Goal: Find specific page/section: Find specific page/section

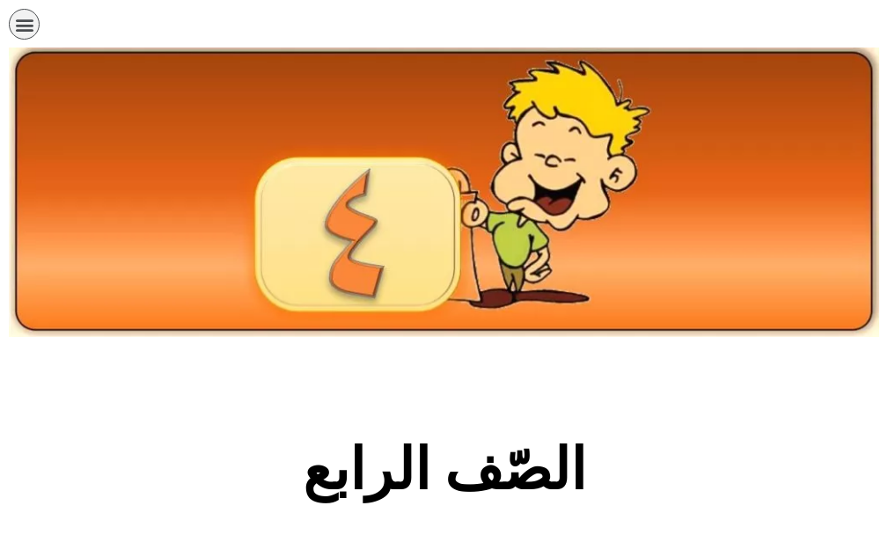
scroll to position [440, 0]
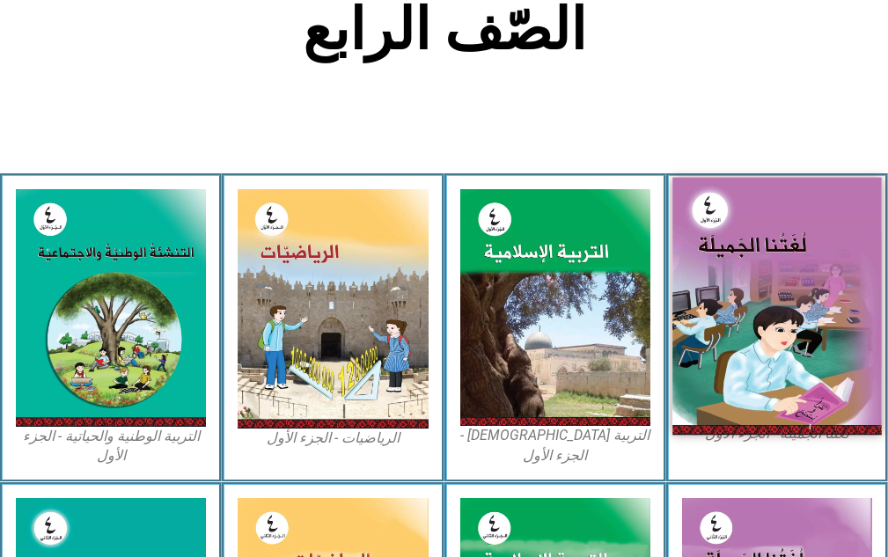
click at [761, 282] on img at bounding box center [776, 307] width 209 height 258
click at [760, 282] on img at bounding box center [776, 307] width 209 height 258
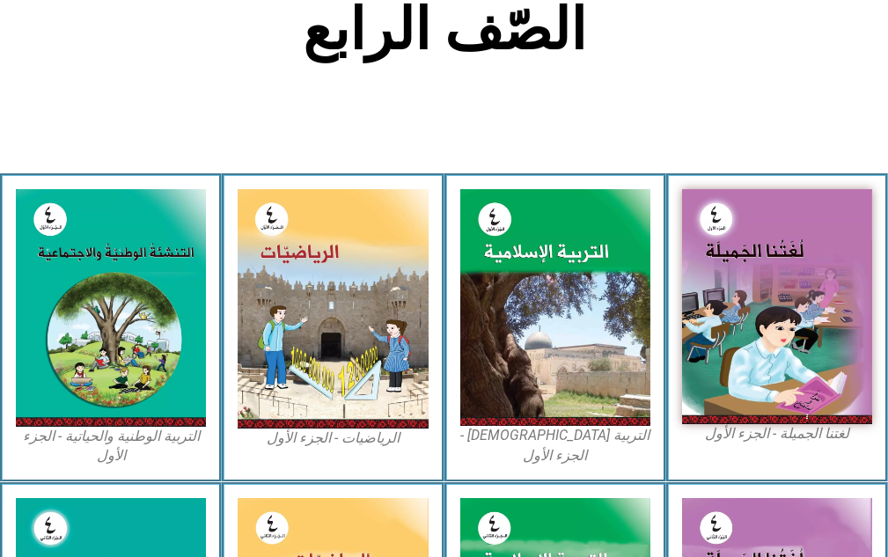
scroll to position [616, 0]
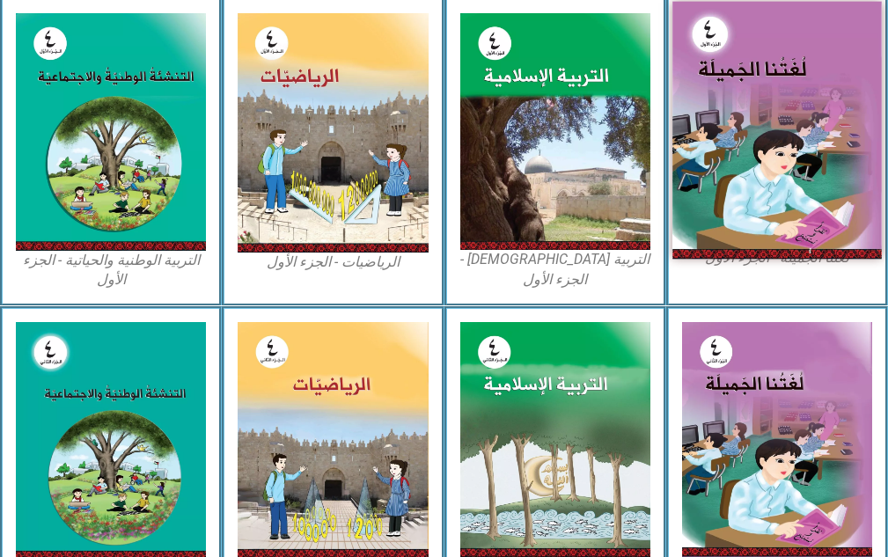
click at [764, 230] on img at bounding box center [776, 131] width 209 height 258
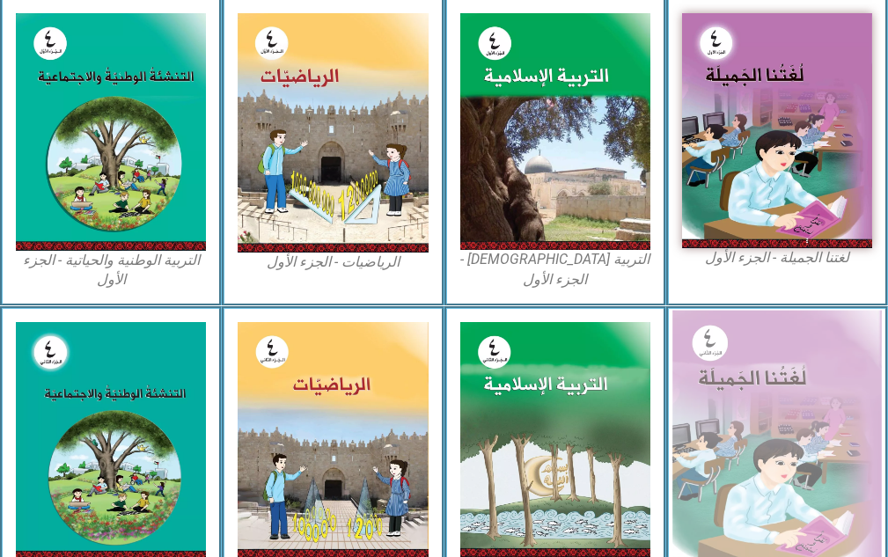
click at [747, 465] on img at bounding box center [776, 439] width 209 height 259
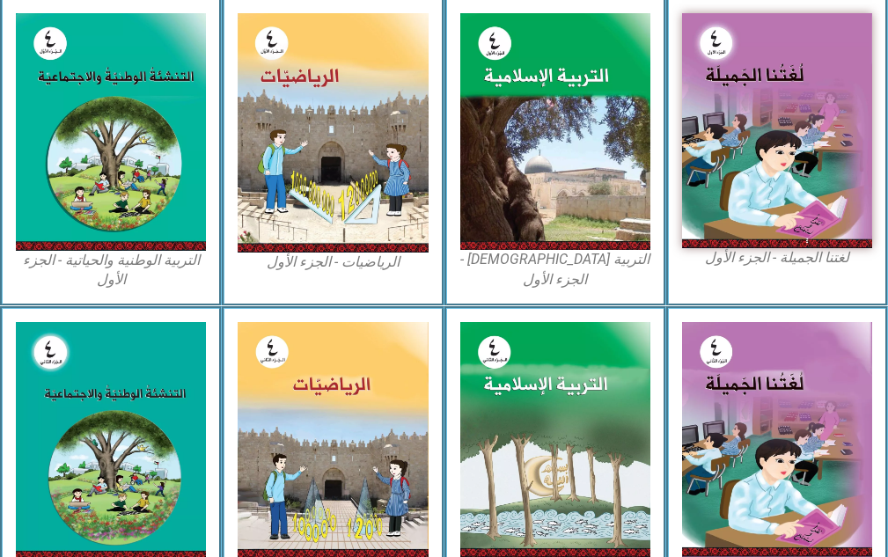
click at [718, 275] on div "لغتنا الجميلة - الجزء الأول​" at bounding box center [777, 151] width 222 height 309
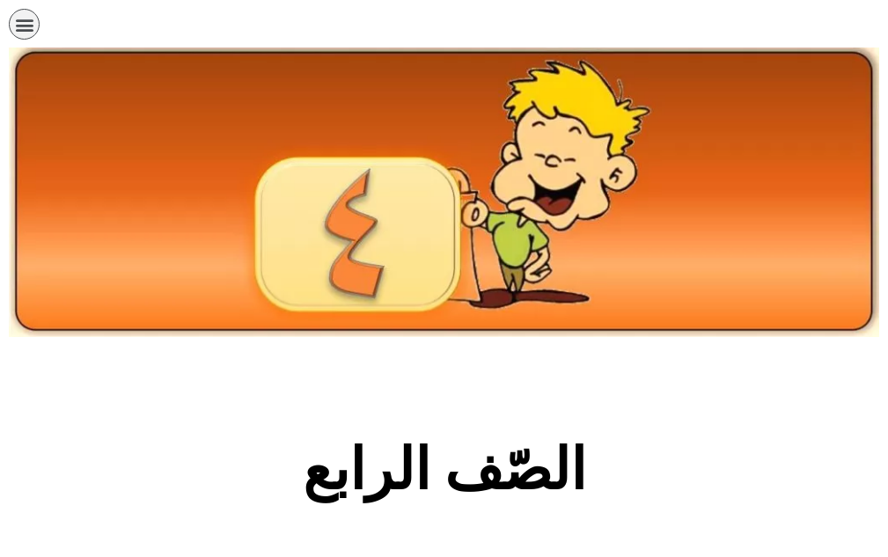
scroll to position [440, 0]
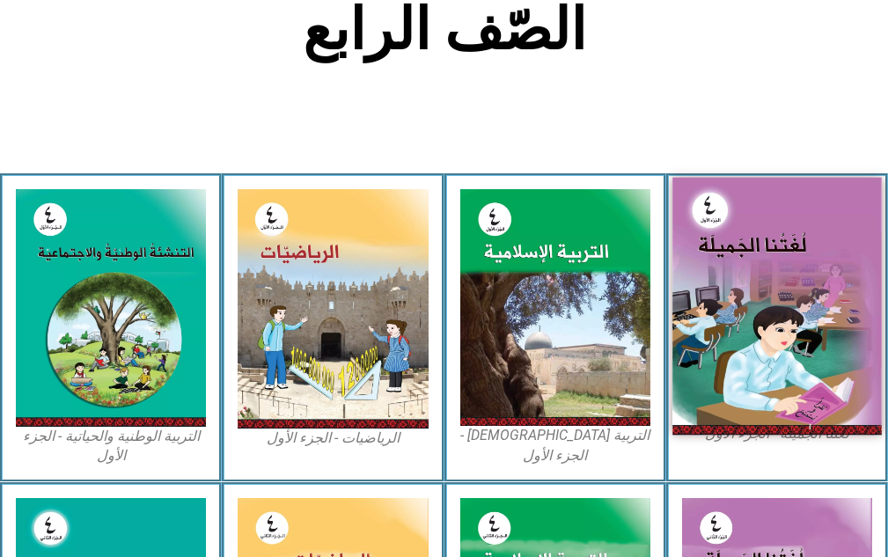
click at [802, 224] on img at bounding box center [776, 307] width 209 height 258
click at [802, 307] on img at bounding box center [776, 307] width 209 height 258
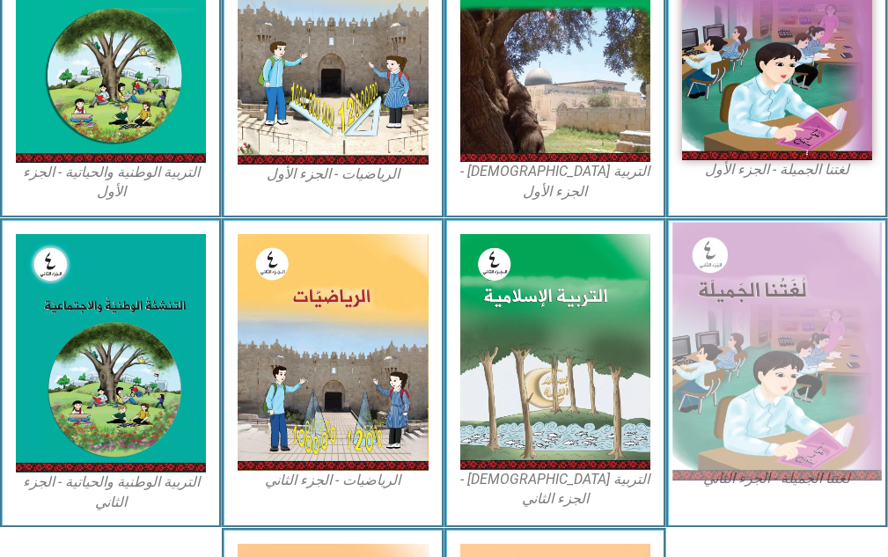
click at [807, 306] on img at bounding box center [776, 351] width 209 height 259
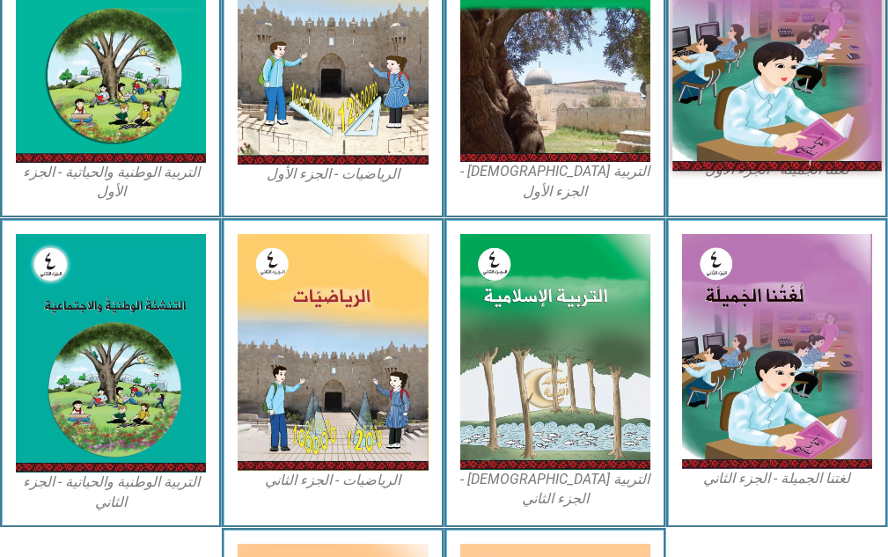
drag, startPoint x: 745, startPoint y: 144, endPoint x: 715, endPoint y: 150, distance: 30.4
click at [745, 143] on img at bounding box center [776, 43] width 209 height 258
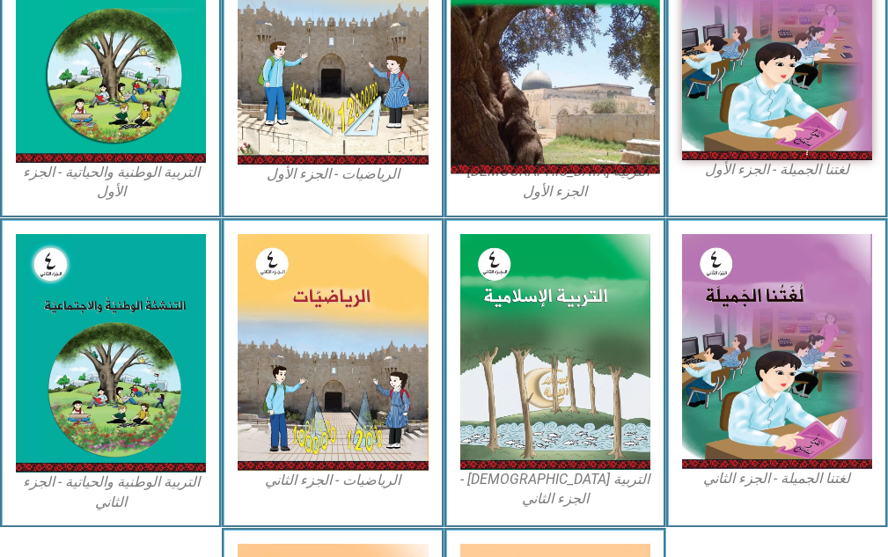
drag, startPoint x: 607, startPoint y: 51, endPoint x: 576, endPoint y: 138, distance: 92.4
click at [606, 51] on img at bounding box center [555, 44] width 209 height 260
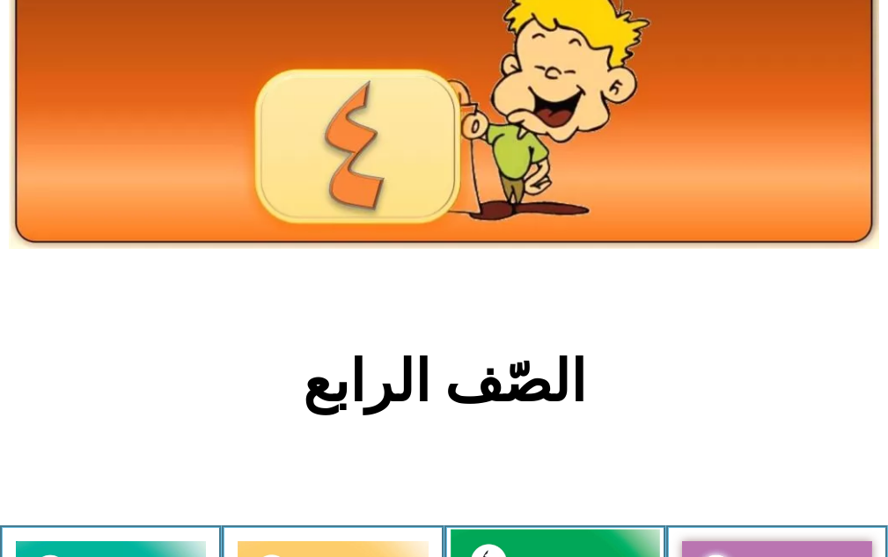
scroll to position [0, 0]
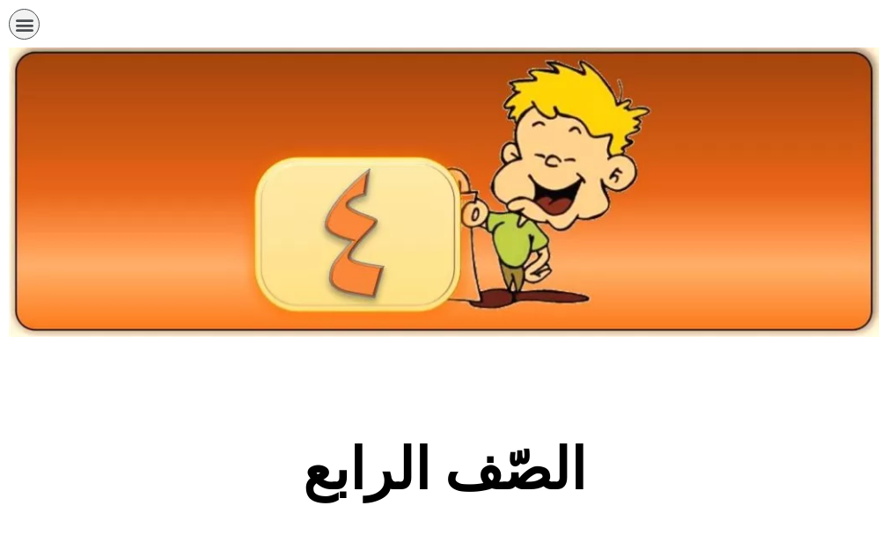
click at [40, 15] on div "الصفحة الرئيسية الصف الأول الصف الثاني الصف الثالث الصف الرابع الصف الخامس الصف…" at bounding box center [383, 29] width 748 height 40
click at [35, 18] on div "תפריט" at bounding box center [24, 24] width 31 height 31
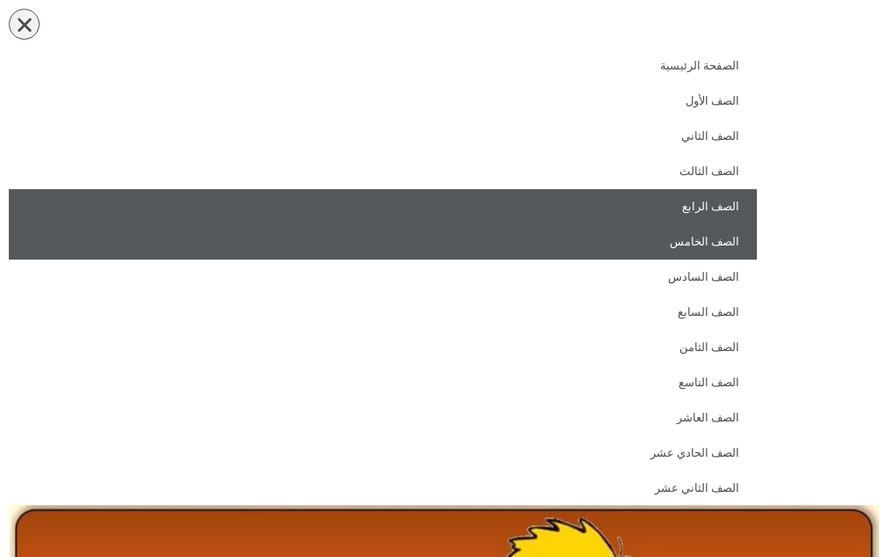
click at [455, 238] on link "الصف الخامس" at bounding box center [383, 241] width 748 height 35
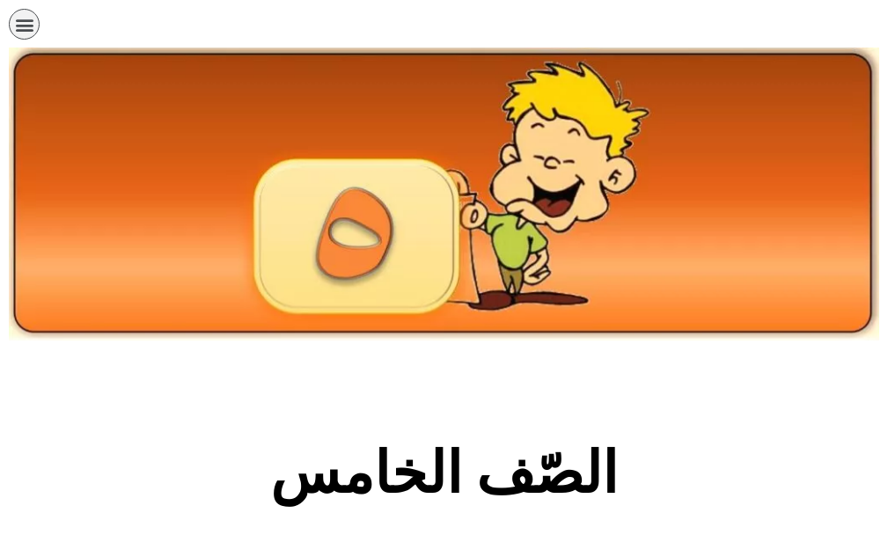
click at [33, 33] on icon "כפתור פתיחת תפריט" at bounding box center [24, 24] width 19 height 19
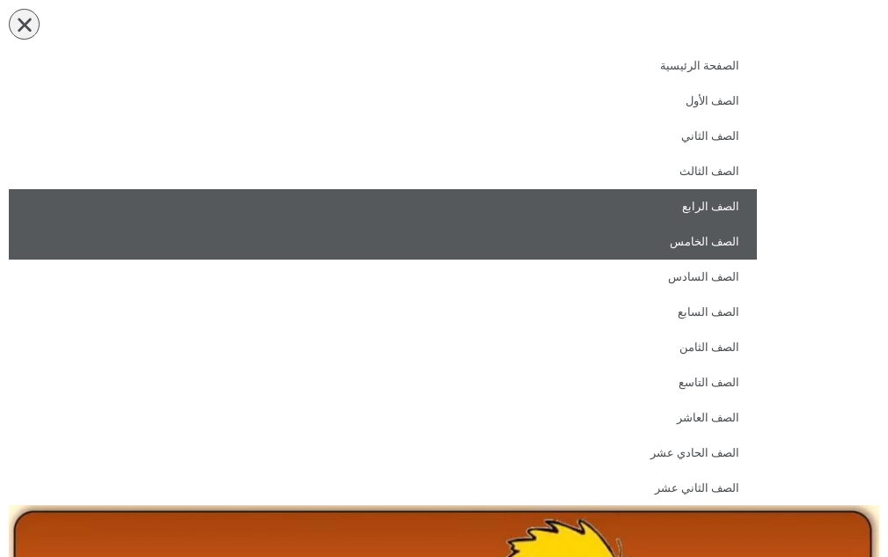
click at [682, 204] on link "الصف الرابع" at bounding box center [383, 206] width 748 height 35
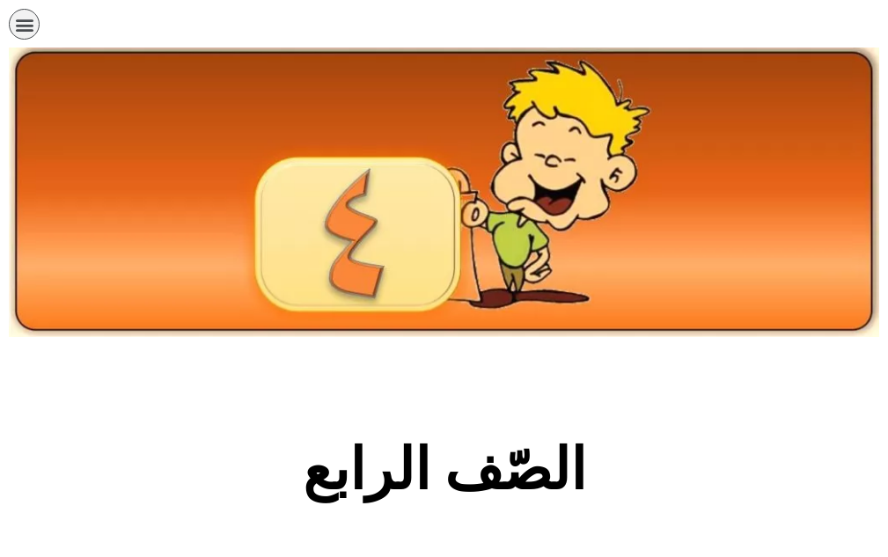
scroll to position [352, 0]
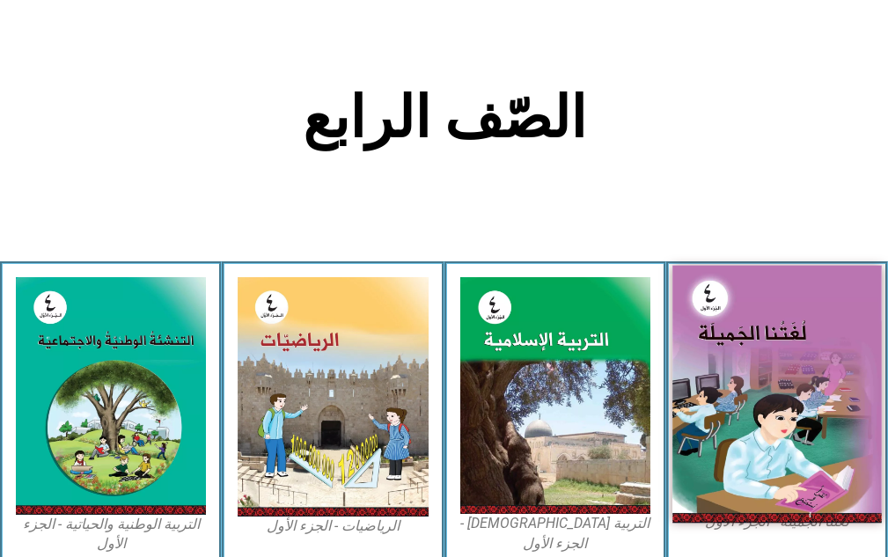
click at [750, 327] on img at bounding box center [776, 395] width 209 height 258
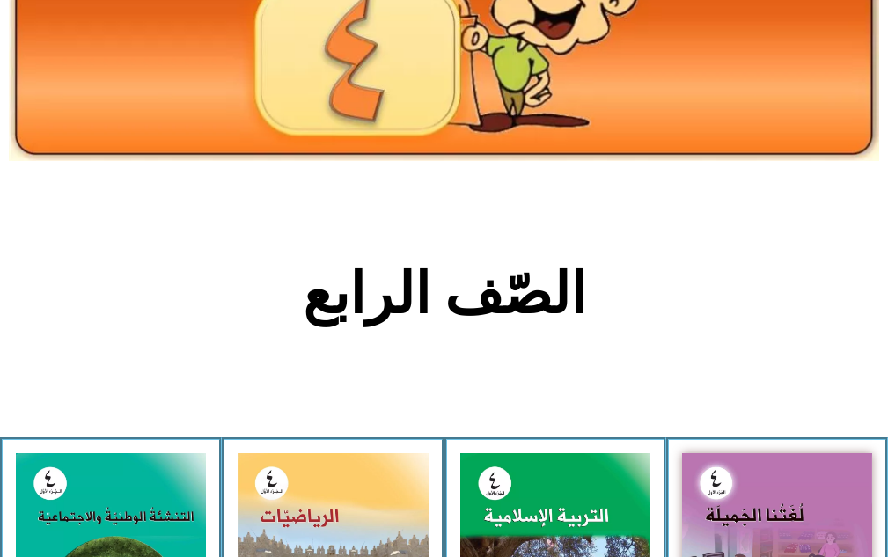
scroll to position [352, 0]
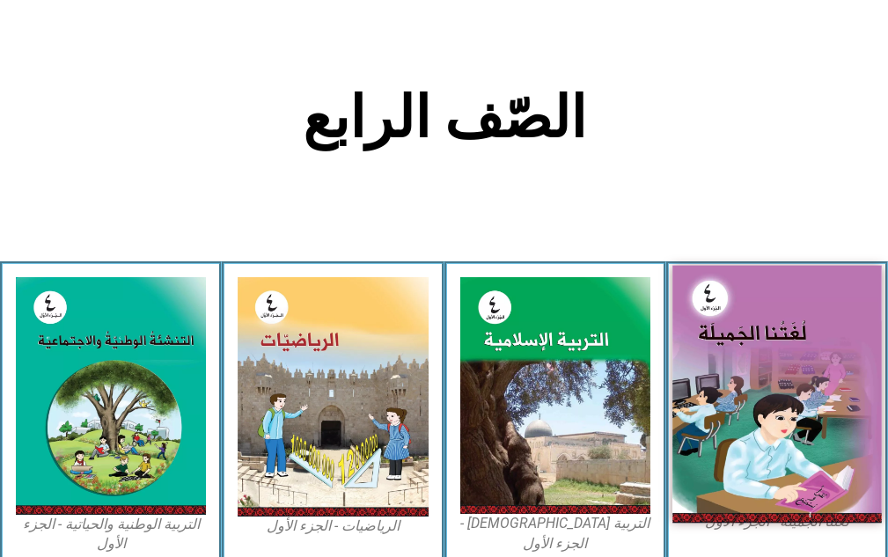
click at [747, 394] on img at bounding box center [776, 395] width 209 height 258
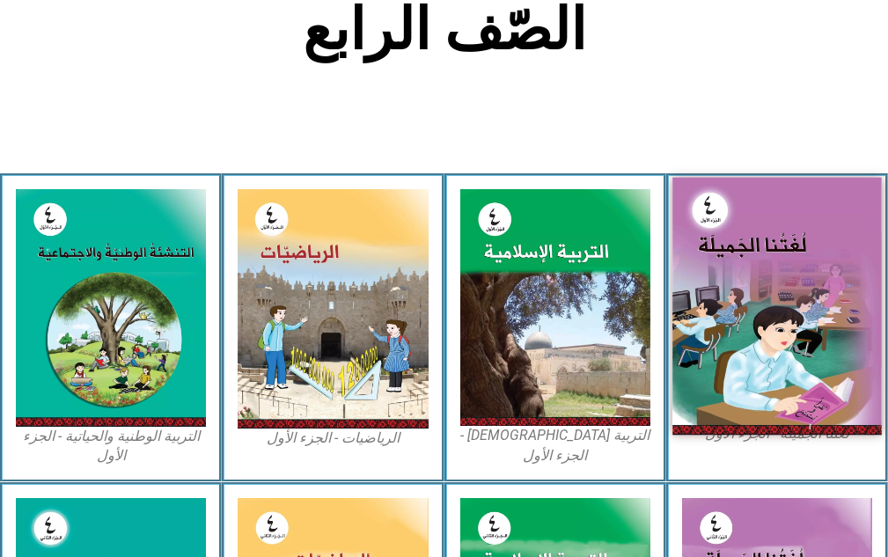
click at [810, 354] on img at bounding box center [776, 307] width 209 height 258
drag, startPoint x: 810, startPoint y: 354, endPoint x: 601, endPoint y: 354, distance: 208.5
click at [803, 355] on img at bounding box center [776, 307] width 209 height 258
click at [784, 294] on img at bounding box center [776, 307] width 209 height 258
